Goal: Information Seeking & Learning: Learn about a topic

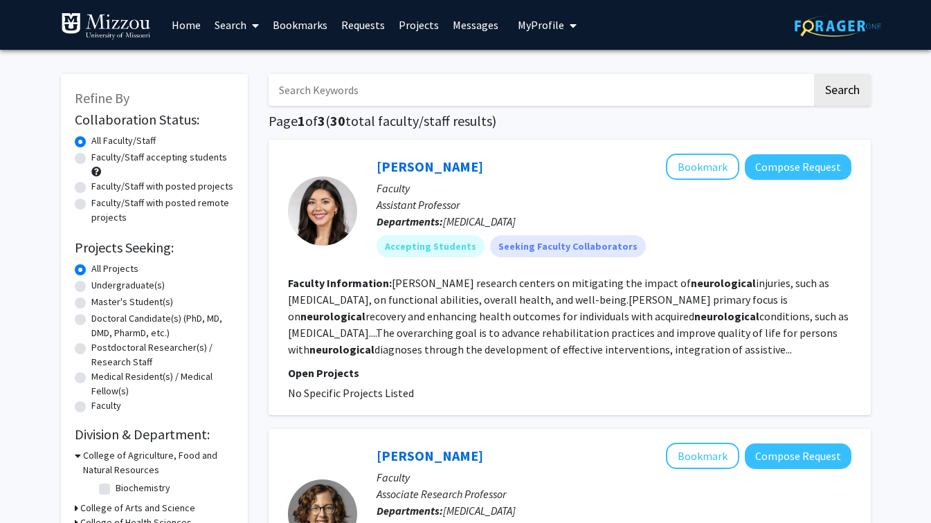
click at [495, 89] on input "Search Keywords" at bounding box center [539, 90] width 543 height 32
type input "cardiology"
click at [846, 98] on button "Search" at bounding box center [842, 90] width 57 height 32
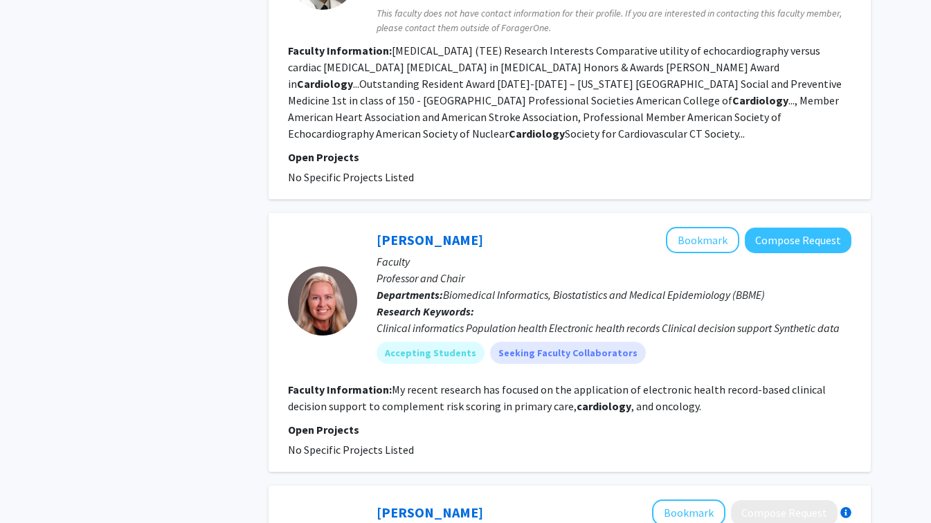
scroll to position [1391, 0]
click at [441, 262] on p "Faculty" at bounding box center [613, 261] width 475 height 17
click at [450, 246] on link "[PERSON_NAME]" at bounding box center [429, 239] width 107 height 17
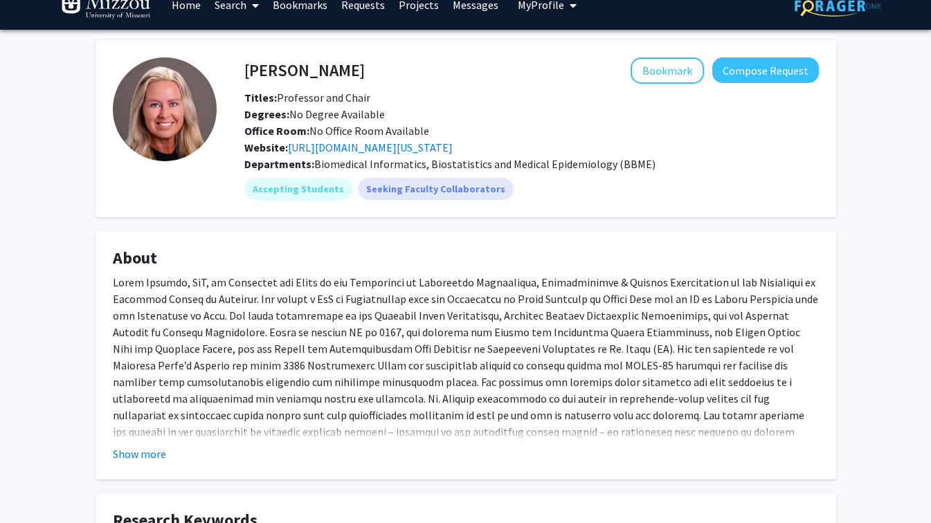
scroll to position [10, 0]
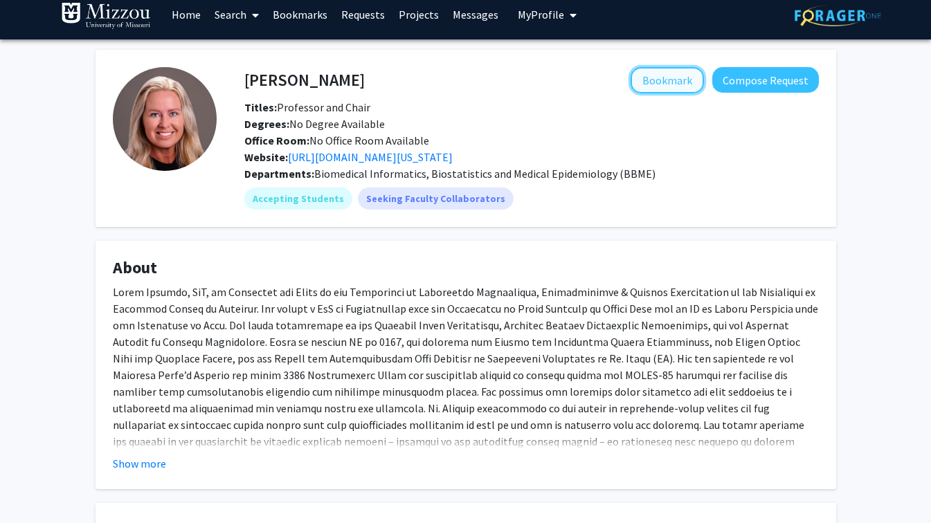
click at [685, 91] on button "Bookmark" at bounding box center [666, 80] width 73 height 26
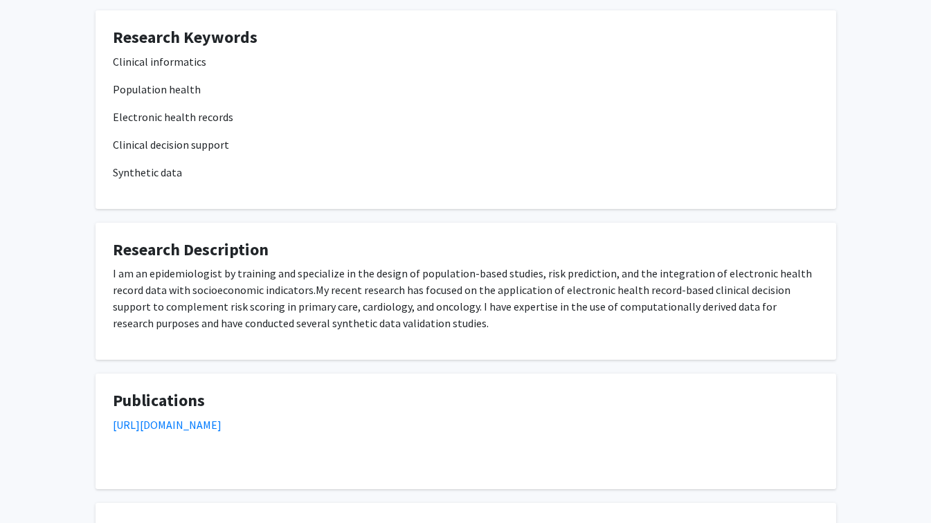
scroll to position [502, 0]
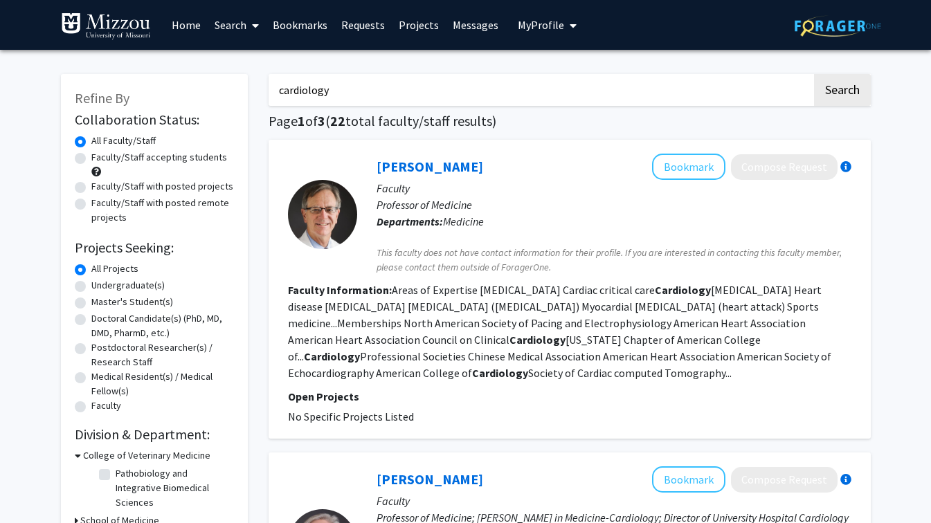
click at [374, 93] on input "cardiology" at bounding box center [539, 90] width 543 height 32
type input "c"
click at [814, 74] on button "Search" at bounding box center [842, 90] width 57 height 32
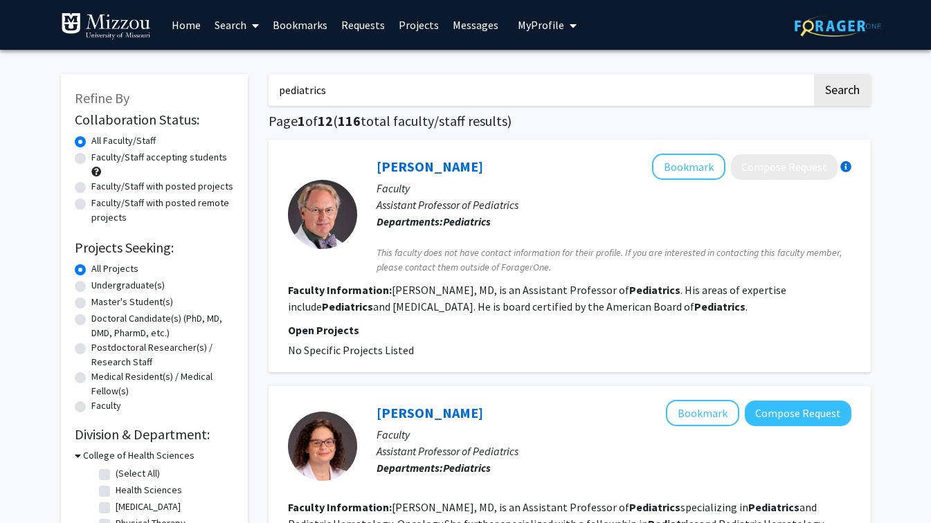
click at [609, 89] on input "pediatrics" at bounding box center [539, 90] width 543 height 32
type input "p"
drag, startPoint x: 609, startPoint y: 89, endPoint x: 547, endPoint y: -28, distance: 131.9
click at [547, 0] on html "Skip navigation Home Search Bookmarks Requests Projects Messages My Profile [PE…" at bounding box center [465, 261] width 931 height 523
click at [814, 74] on button "Search" at bounding box center [842, 90] width 57 height 32
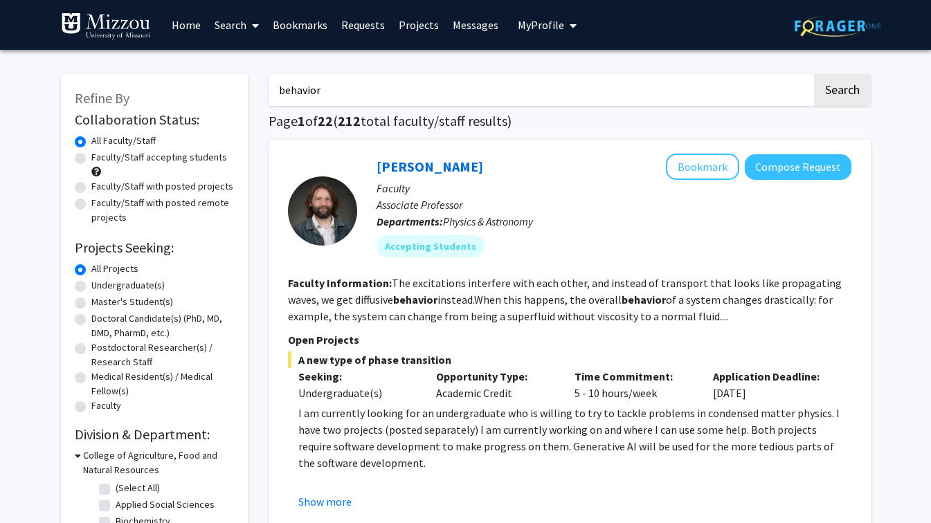
click at [385, 100] on input "behavior" at bounding box center [539, 90] width 543 height 32
type input "b"
click at [814, 74] on button "Search" at bounding box center [842, 90] width 57 height 32
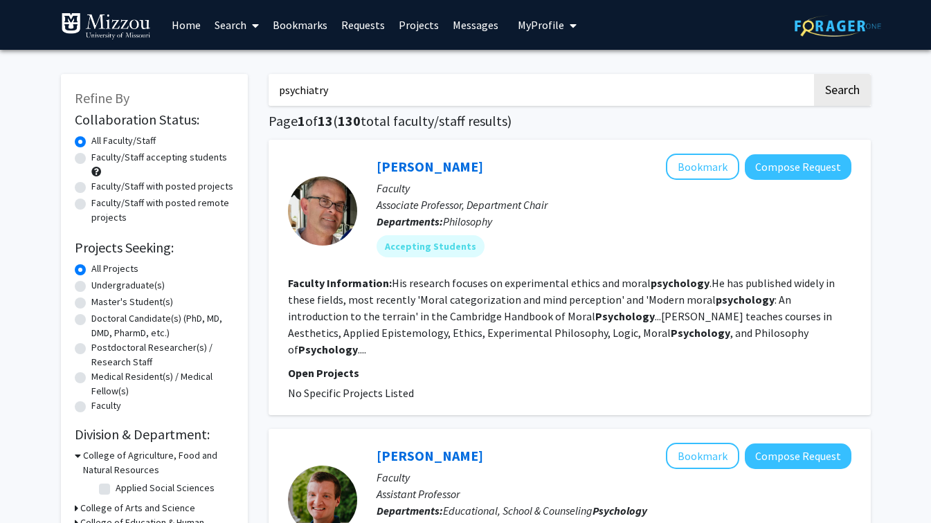
type input "psychiatry"
click at [814, 74] on button "Search" at bounding box center [842, 90] width 57 height 32
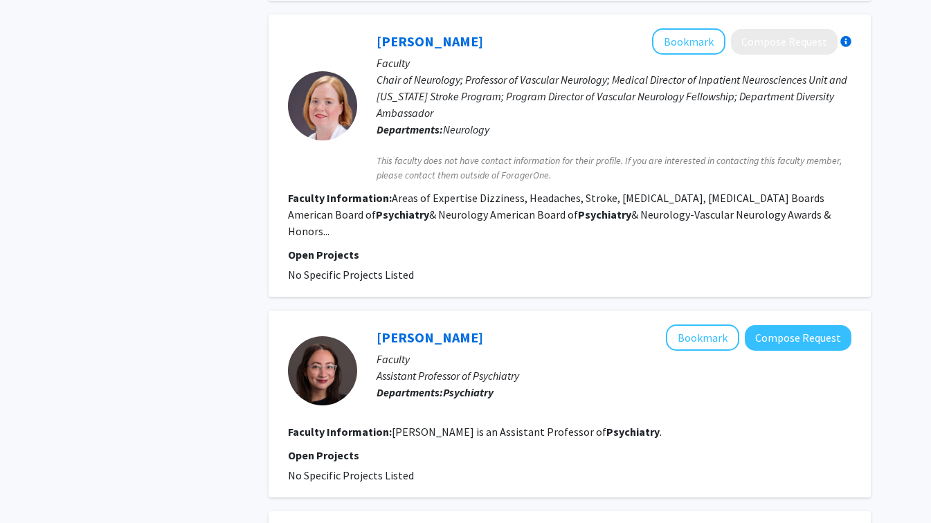
scroll to position [1693, 0]
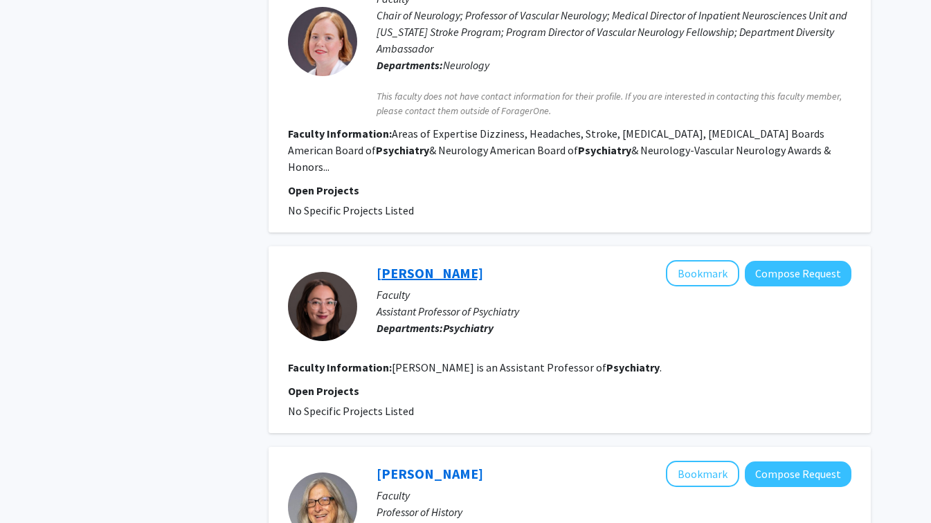
click at [442, 264] on link "[PERSON_NAME]" at bounding box center [429, 272] width 107 height 17
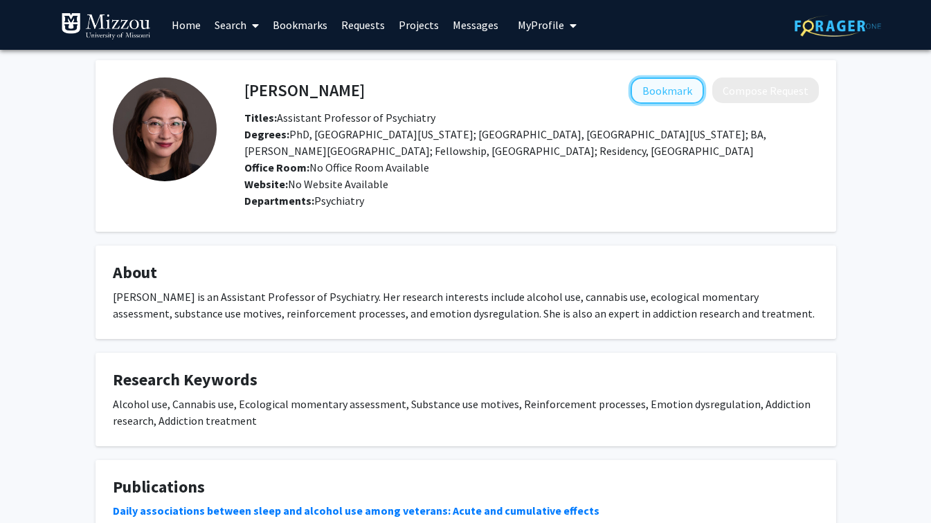
click at [676, 89] on button "Bookmark" at bounding box center [666, 91] width 73 height 26
click at [845, 160] on div "[PERSON_NAME] Remove Bookmark Compose Request Titles: Assistant Professor of Ps…" at bounding box center [465, 384] width 761 height 648
click at [544, 27] on span "My Profile" at bounding box center [541, 25] width 46 height 14
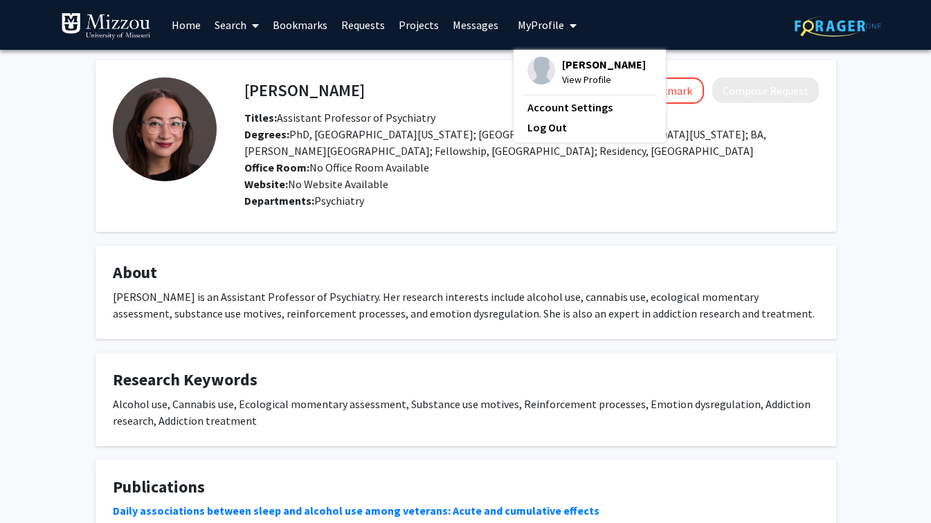
click at [48, 128] on div "[PERSON_NAME] Remove Bookmark Compose Request Titles: Assistant Professor of Ps…" at bounding box center [465, 401] width 931 height 703
